Goal: Task Accomplishment & Management: Complete application form

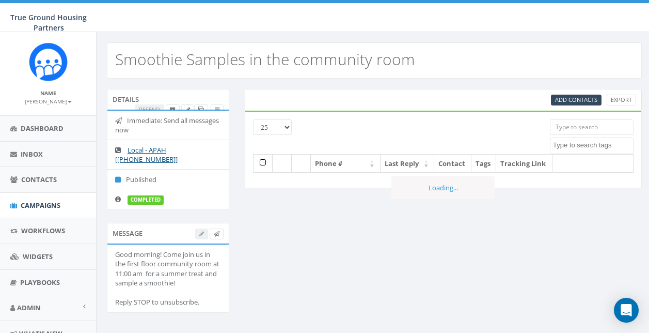
select select
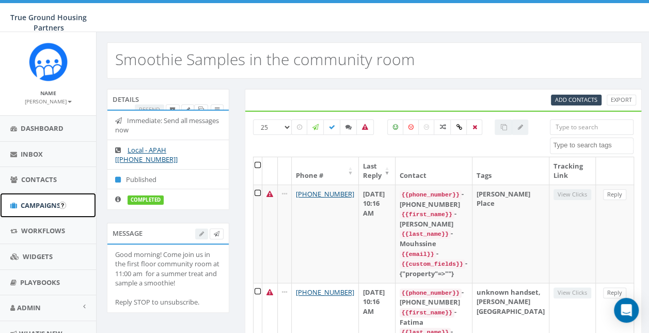
click at [57, 200] on span "Campaigns" at bounding box center [41, 204] width 40 height 9
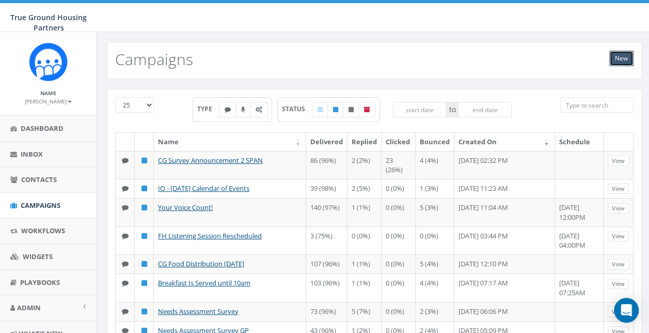
click at [613, 60] on link "New" at bounding box center [622, 58] width 24 height 15
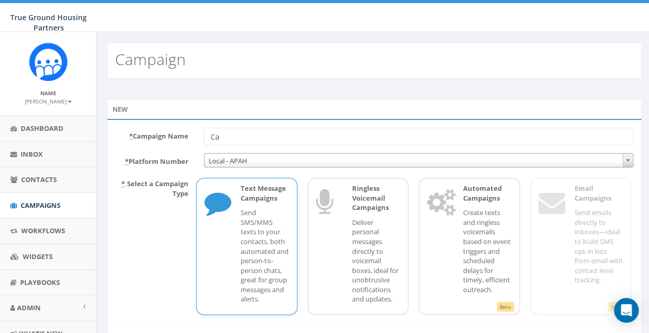
type input "C"
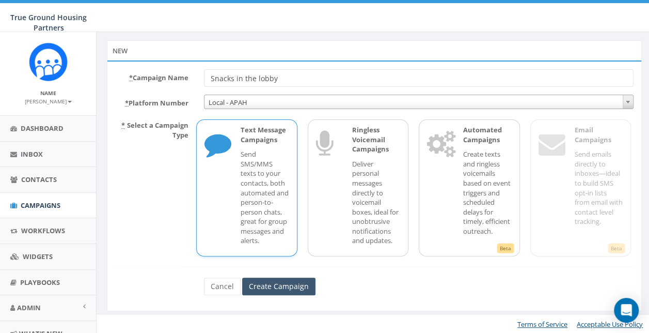
type input "Snacks in the lobby"
click at [286, 282] on input "Create Campaign" at bounding box center [278, 286] width 73 height 18
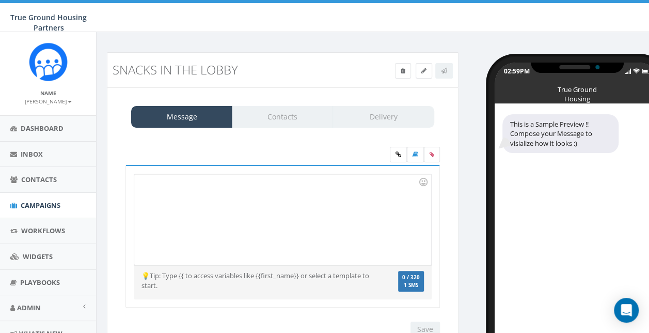
click at [280, 192] on div at bounding box center [282, 219] width 296 height 90
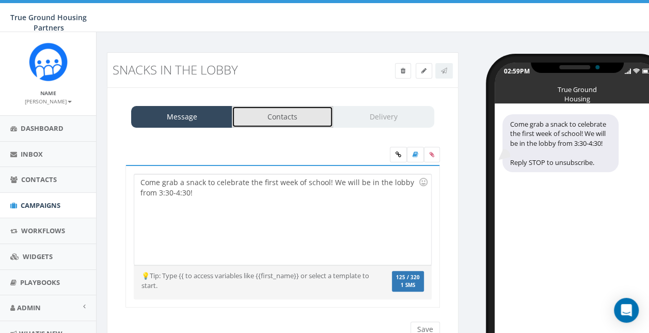
click at [281, 114] on link "Contacts" at bounding box center [282, 117] width 101 height 22
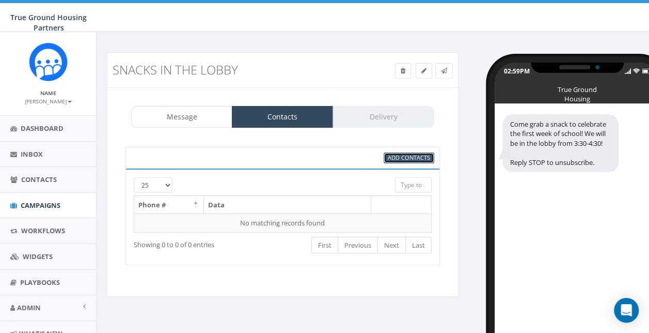
click at [390, 153] on span "Add Contacts" at bounding box center [409, 157] width 42 height 8
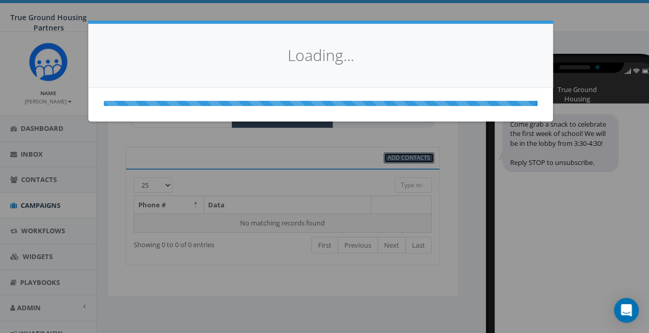
select select
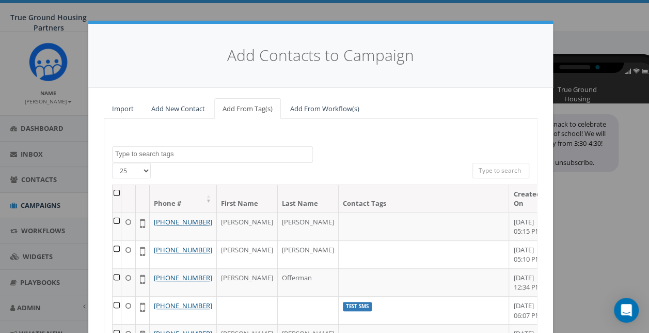
click at [299, 155] on textarea "Search" at bounding box center [213, 153] width 197 height 9
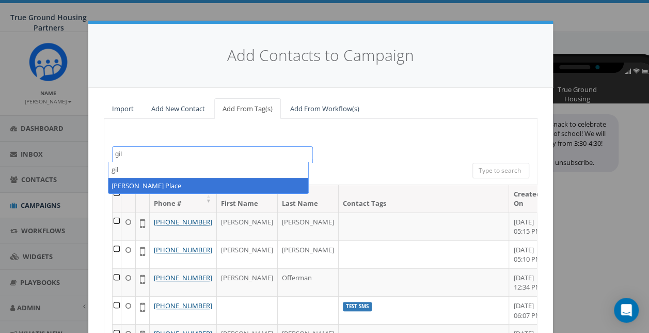
type textarea "gil"
select select "Gilliam Place"
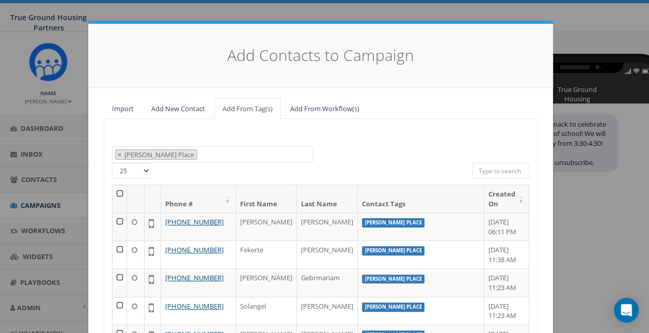
click at [115, 193] on th at bounding box center [120, 198] width 14 height 27
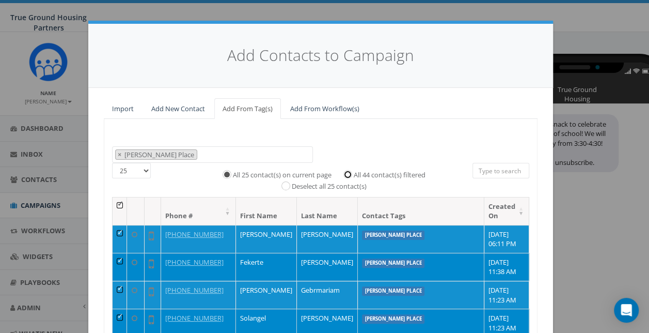
click at [347, 174] on input "All 44 contact(s) filtered" at bounding box center [350, 173] width 7 height 7
radio input "true"
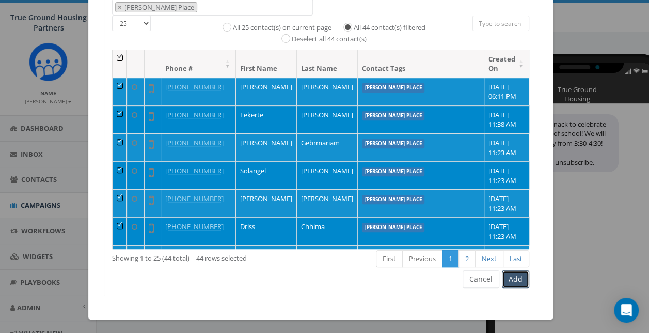
click at [520, 275] on button "Add" at bounding box center [515, 279] width 27 height 18
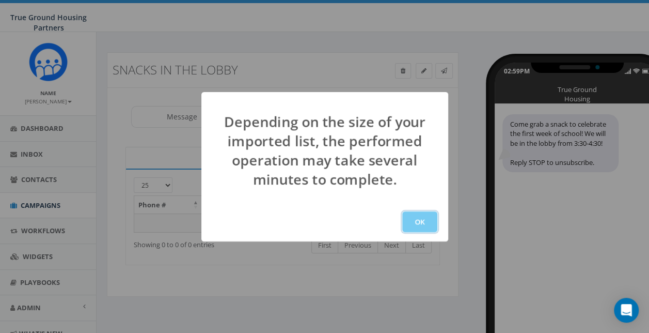
click at [420, 228] on button "OK" at bounding box center [419, 221] width 35 height 21
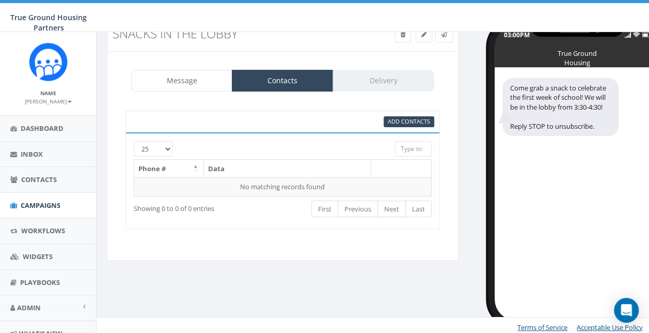
click at [401, 90] on div "Message Contacts Delivery" at bounding box center [282, 81] width 303 height 22
click at [405, 81] on div "Message Contacts Delivery" at bounding box center [282, 81] width 303 height 22
click at [421, 38] on link at bounding box center [424, 34] width 17 height 15
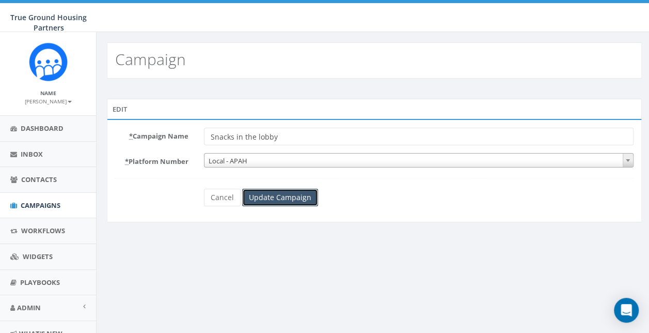
click at [287, 194] on input "Update Campaign" at bounding box center [280, 198] width 76 height 18
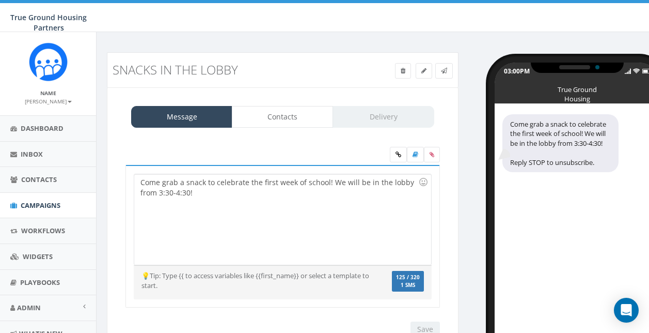
select select
click at [379, 117] on link "Delivery" at bounding box center [383, 117] width 101 height 22
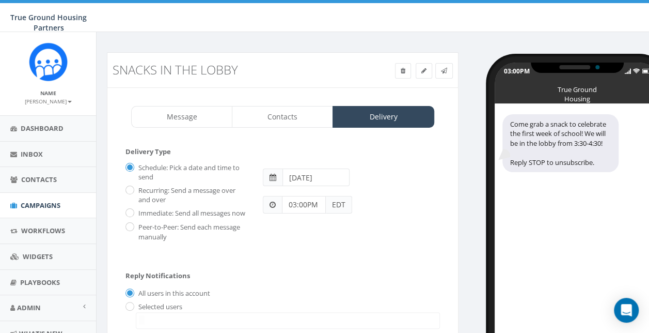
click at [272, 181] on span at bounding box center [273, 177] width 20 height 18
click at [276, 174] on span at bounding box center [273, 177] width 20 height 18
click at [300, 175] on input "[DATE]" at bounding box center [316, 177] width 67 height 18
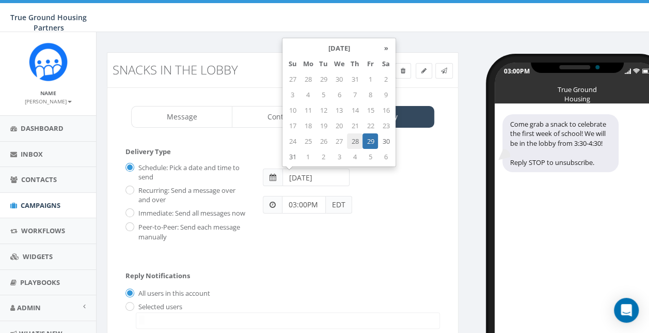
click at [355, 143] on td "28" at bounding box center [354, 140] width 15 height 15
type input "[DATE]"
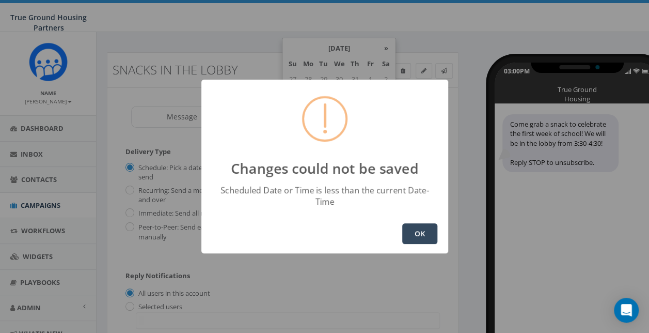
click at [408, 231] on button "OK" at bounding box center [419, 233] width 35 height 21
click at [413, 231] on button "OK" at bounding box center [419, 233] width 35 height 21
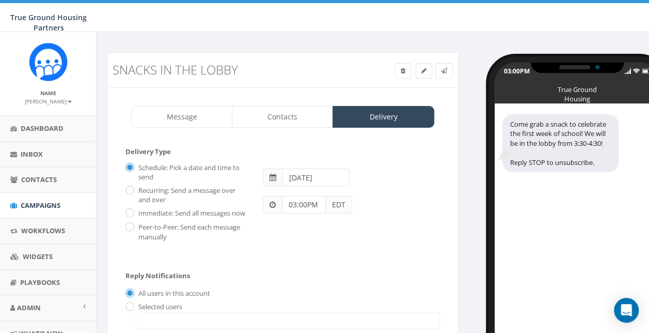
click at [306, 203] on input "03:00PM" at bounding box center [304, 205] width 44 height 18
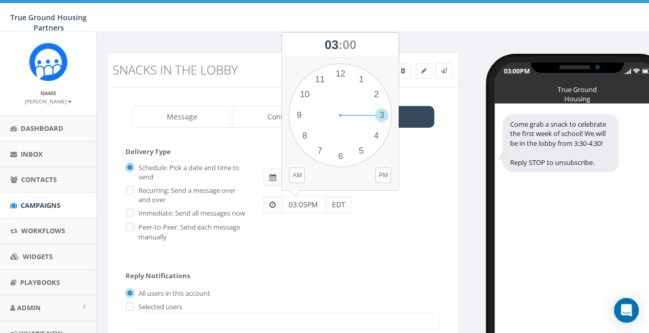
type input "03:05PM"
click at [310, 242] on div "Schedule: Pick a date and time to send Recurring: Send a message over and over …" at bounding box center [283, 200] width 330 height 83
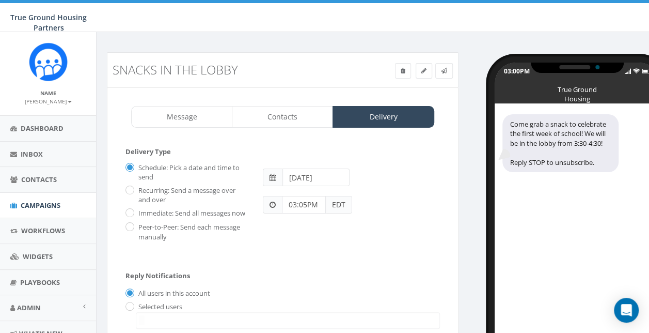
scroll to position [120, 0]
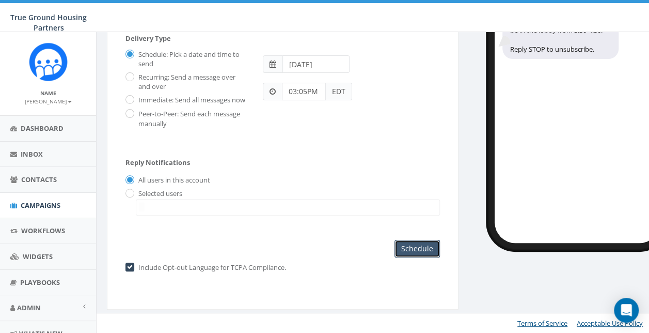
click at [429, 255] on input "Schedule" at bounding box center [417, 249] width 45 height 18
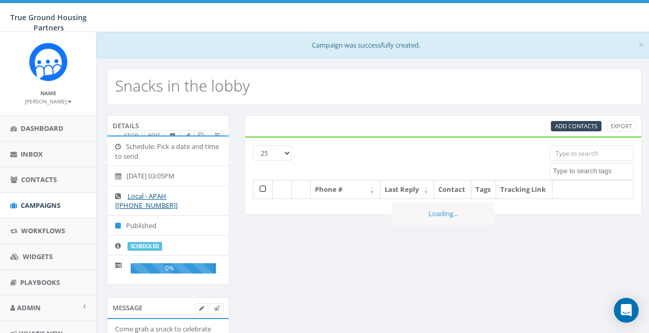
select select
